Goal: Transaction & Acquisition: Book appointment/travel/reservation

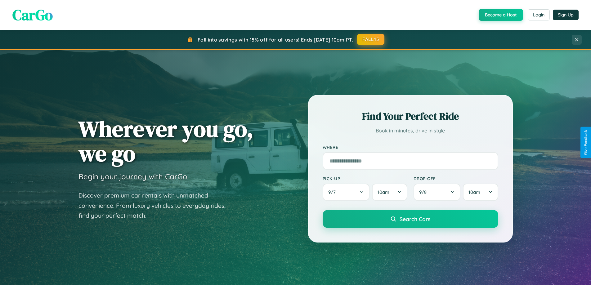
click at [371, 39] on button "FALL15" at bounding box center [370, 39] width 27 height 11
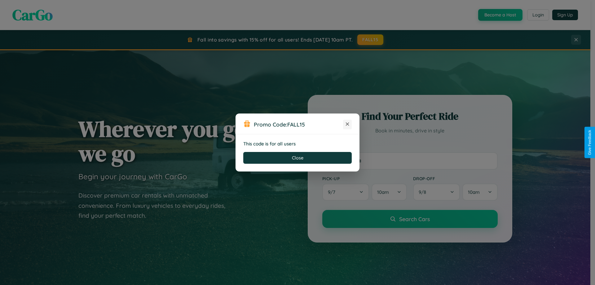
click at [348, 124] on icon at bounding box center [348, 124] width 6 height 6
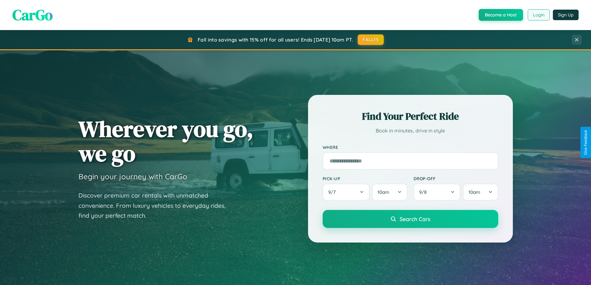
click at [538, 15] on button "Login" at bounding box center [538, 14] width 22 height 11
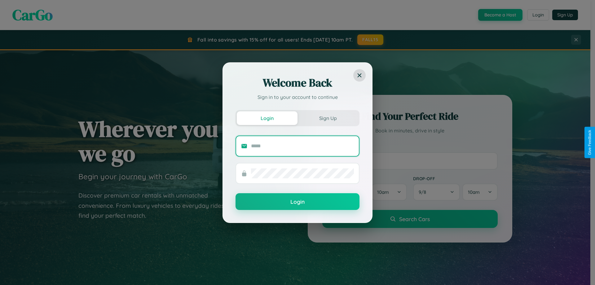
click at [303, 146] on input "text" at bounding box center [302, 146] width 103 height 10
type input "**********"
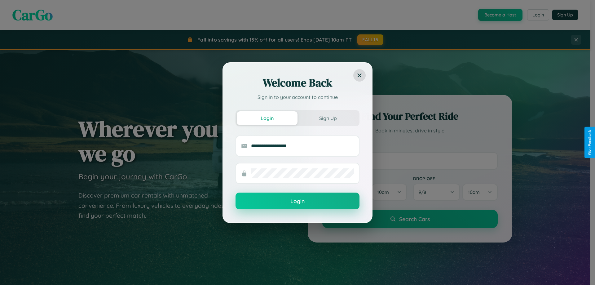
click at [298, 201] on button "Login" at bounding box center [298, 201] width 124 height 17
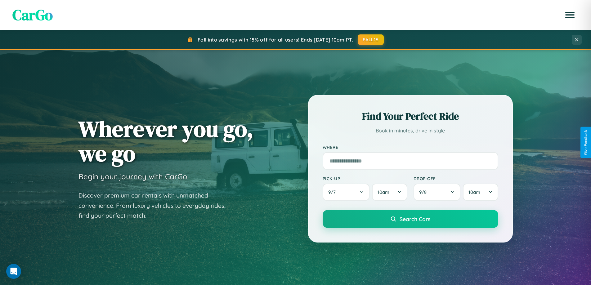
scroll to position [267, 0]
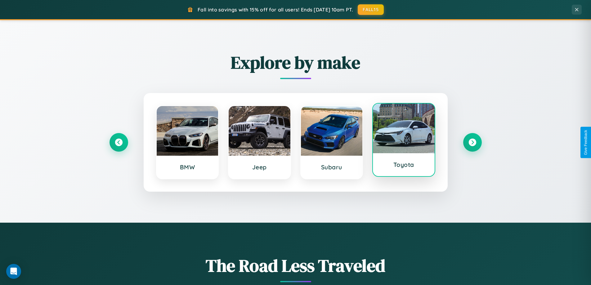
click at [403, 140] on div at bounding box center [404, 129] width 62 height 50
